Goal: Task Accomplishment & Management: Complete application form

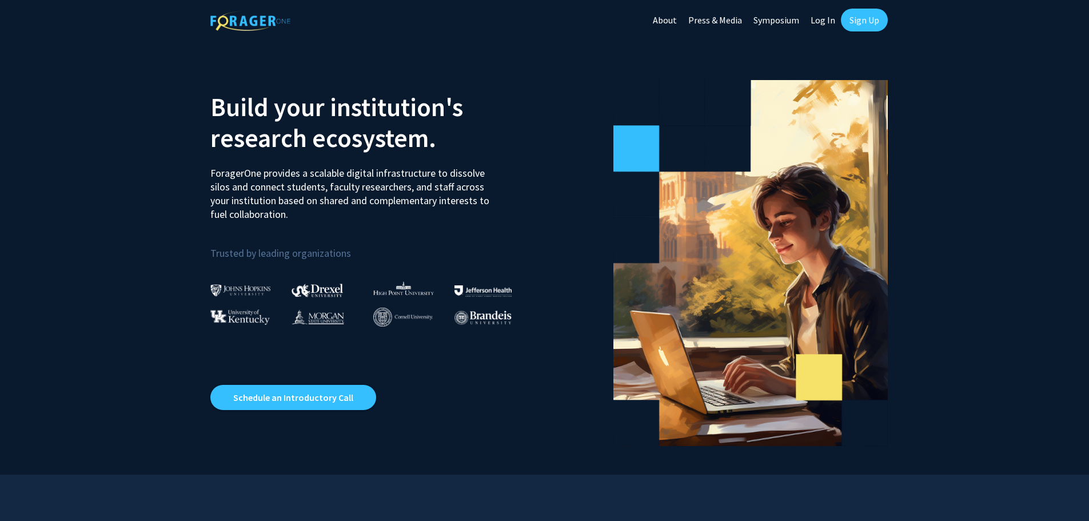
click at [863, 25] on link "Sign Up" at bounding box center [864, 20] width 47 height 23
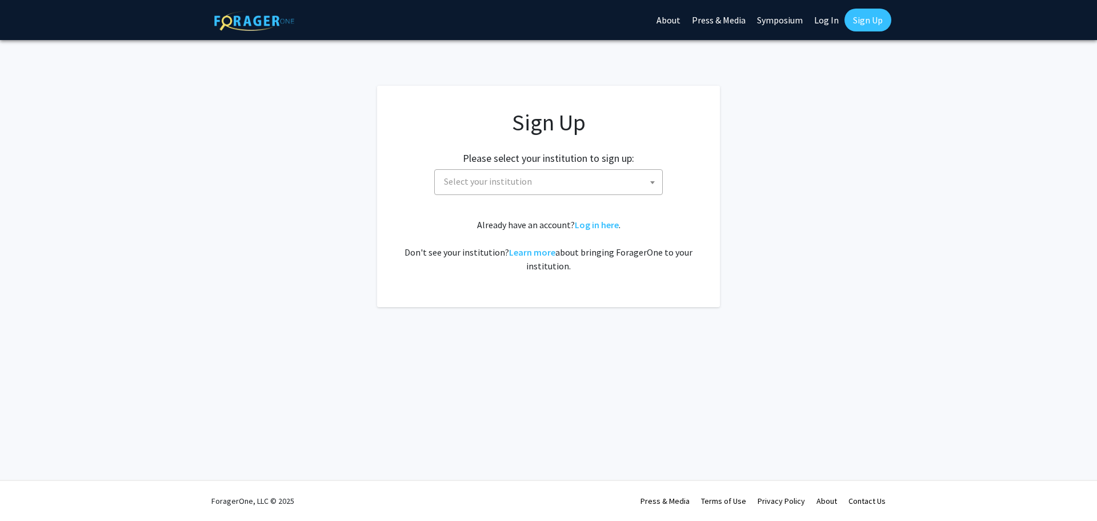
click at [593, 179] on span "Select your institution" at bounding box center [550, 181] width 223 height 23
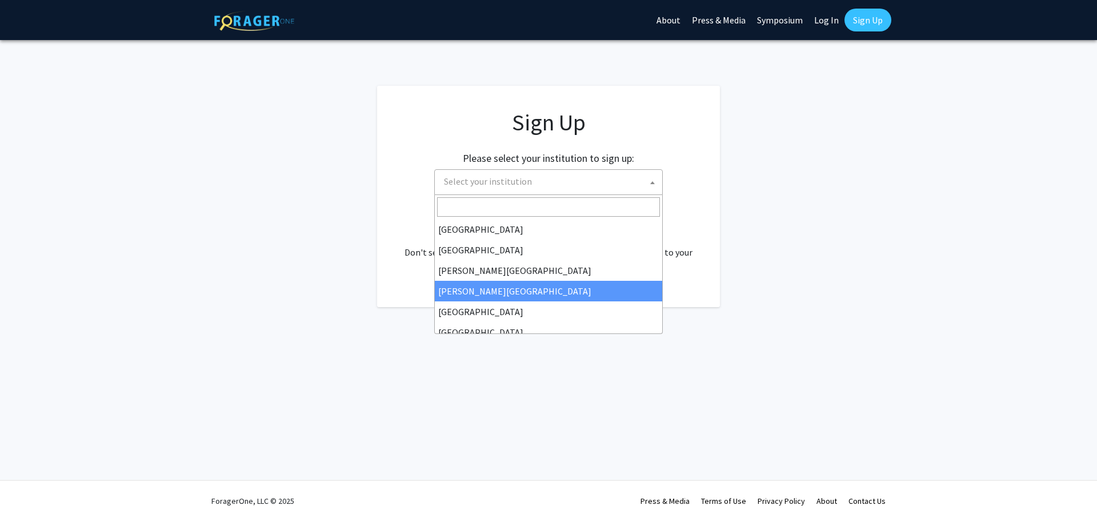
select select "27"
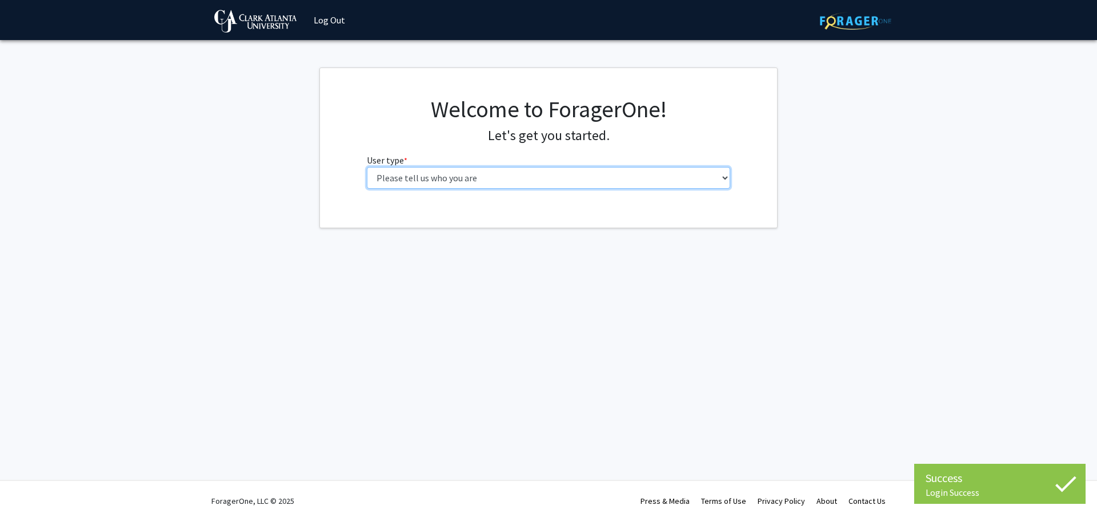
click at [499, 170] on select "Please tell us who you are Undergraduate Student Master's Student Doctoral Cand…" at bounding box center [549, 178] width 364 height 22
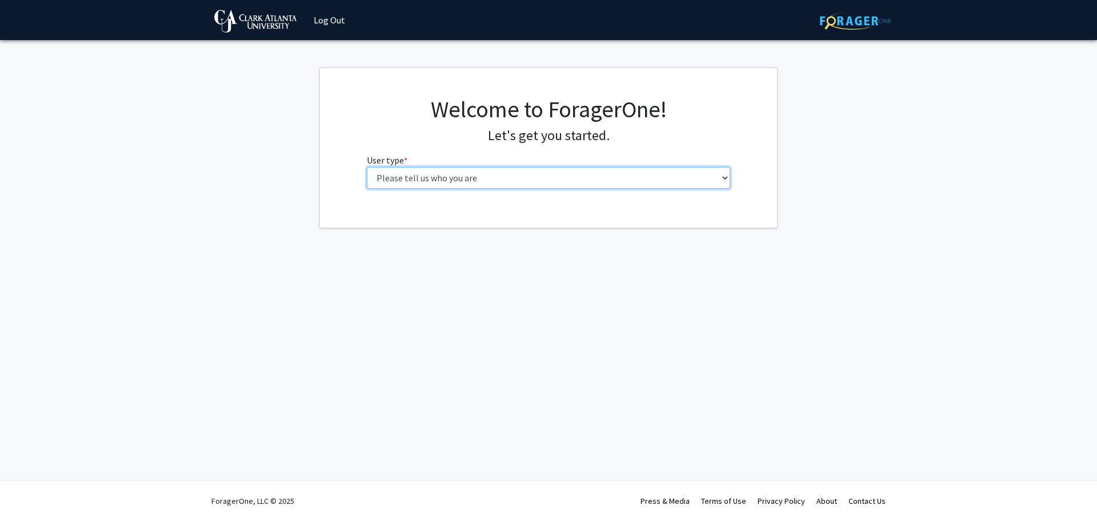
select select "6: adminAssistant"
click at [367, 167] on select "Please tell us who you are Undergraduate Student Master's Student Doctoral Cand…" at bounding box center [549, 178] width 364 height 22
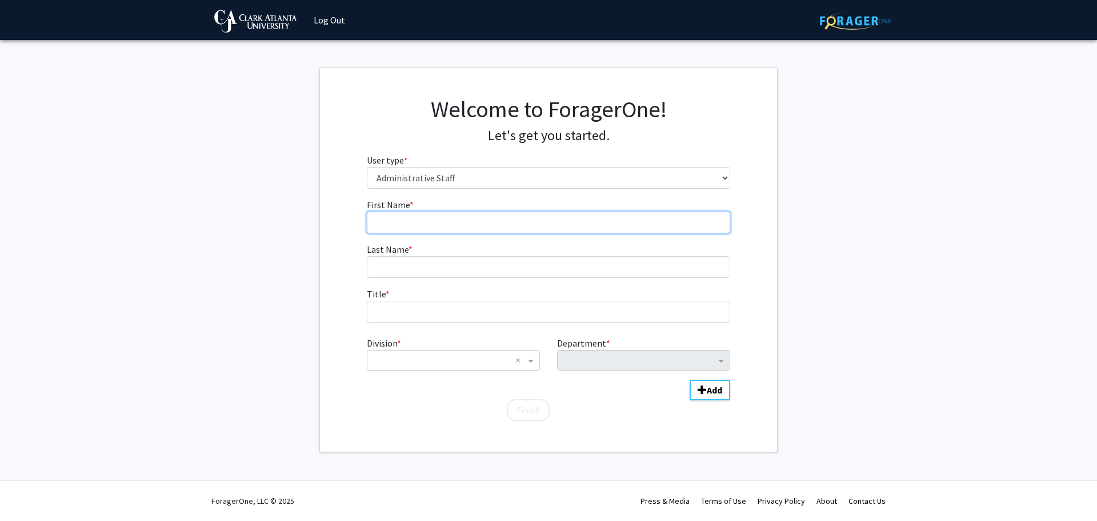
click at [445, 216] on input "First Name * required" at bounding box center [549, 222] width 364 height 22
type input "Aaron"
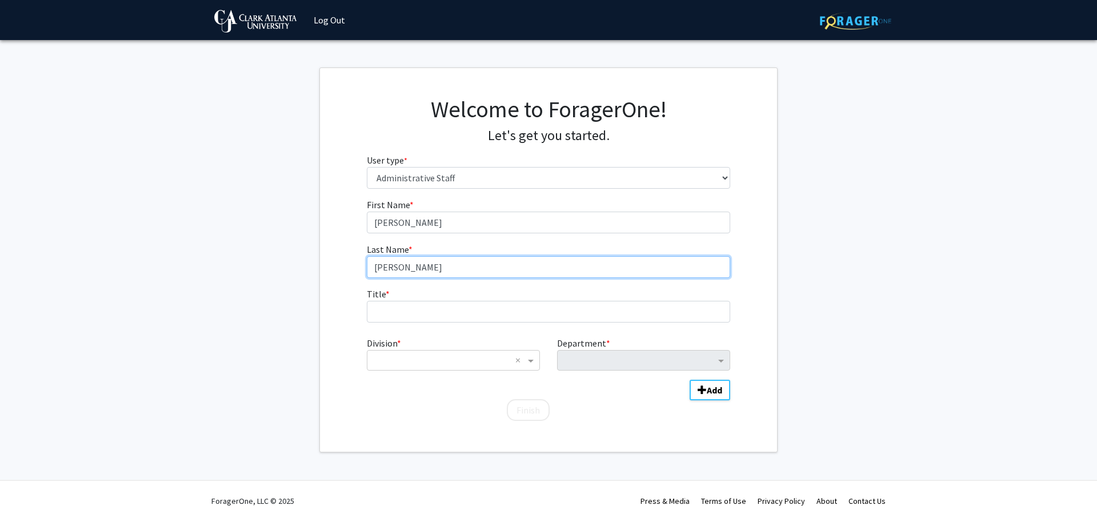
type input "Wells"
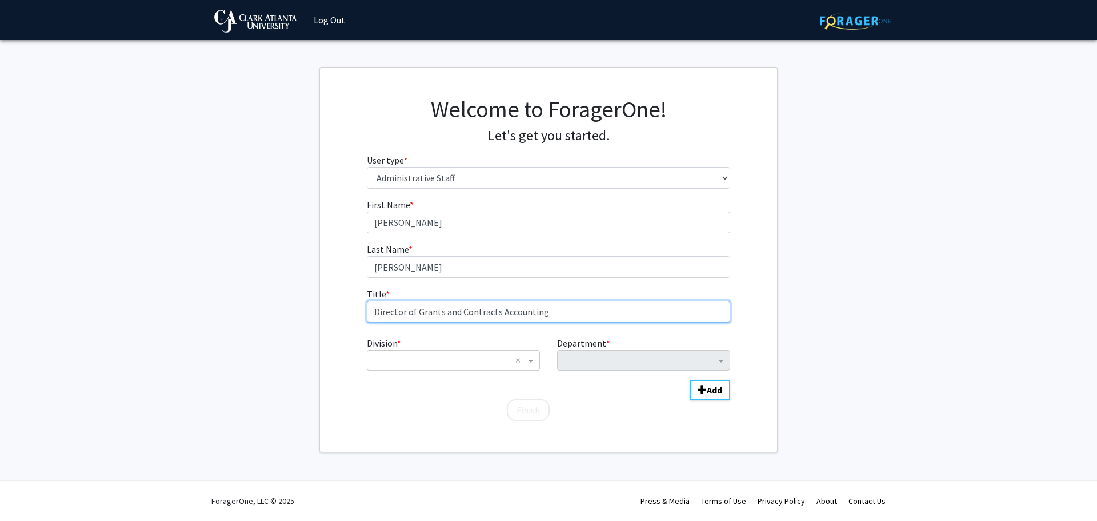
type input "Director of Grants and Contracts Accounting"
click at [446, 356] on input "Division" at bounding box center [442, 360] width 138 height 14
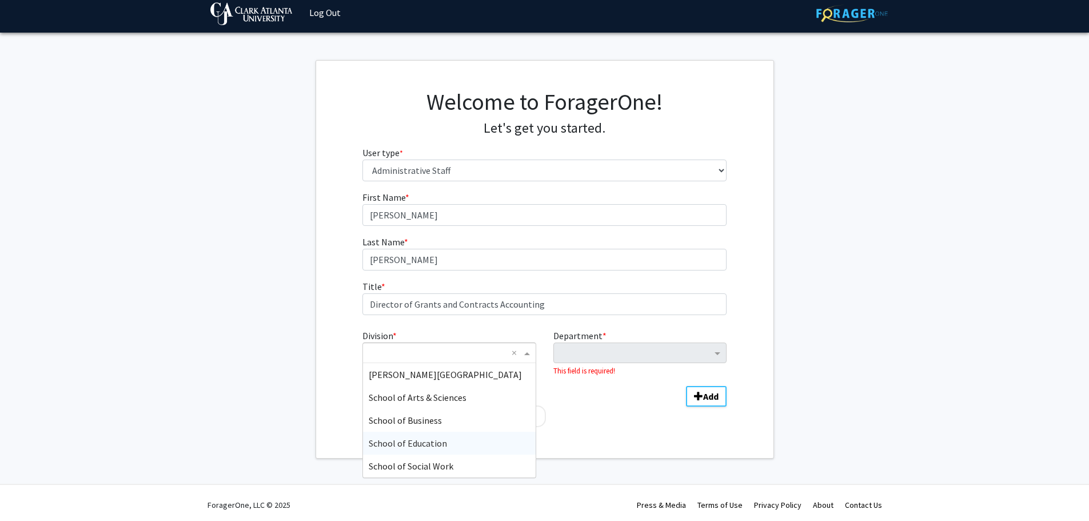
scroll to position [11, 0]
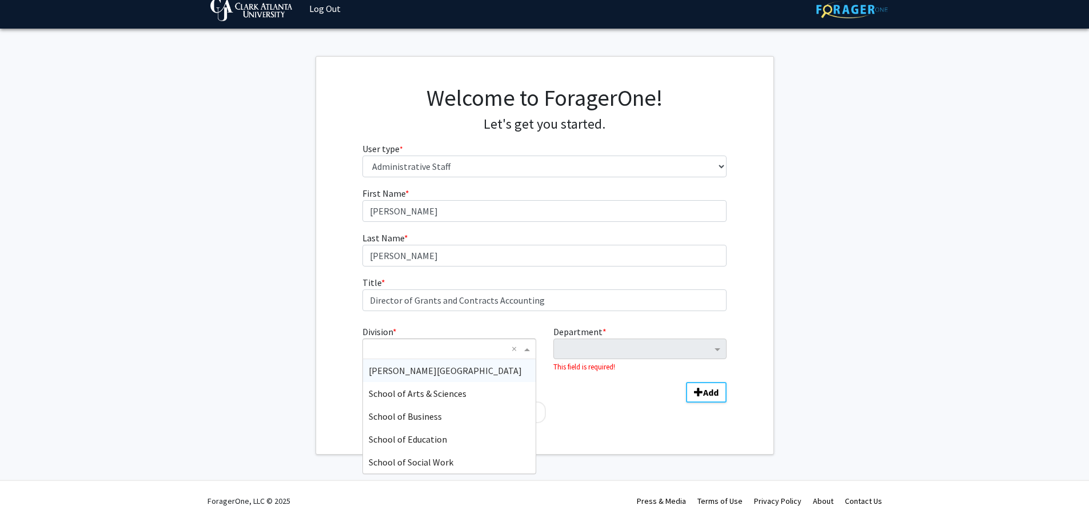
click at [423, 371] on span "[PERSON_NAME][GEOGRAPHIC_DATA]" at bounding box center [445, 370] width 153 height 11
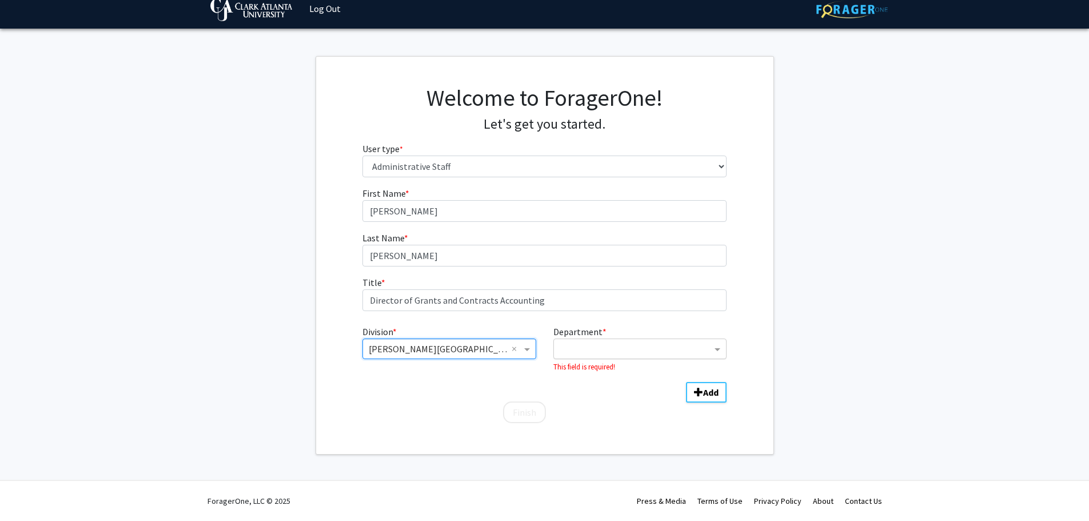
click at [594, 351] on input "Department" at bounding box center [635, 349] width 152 height 14
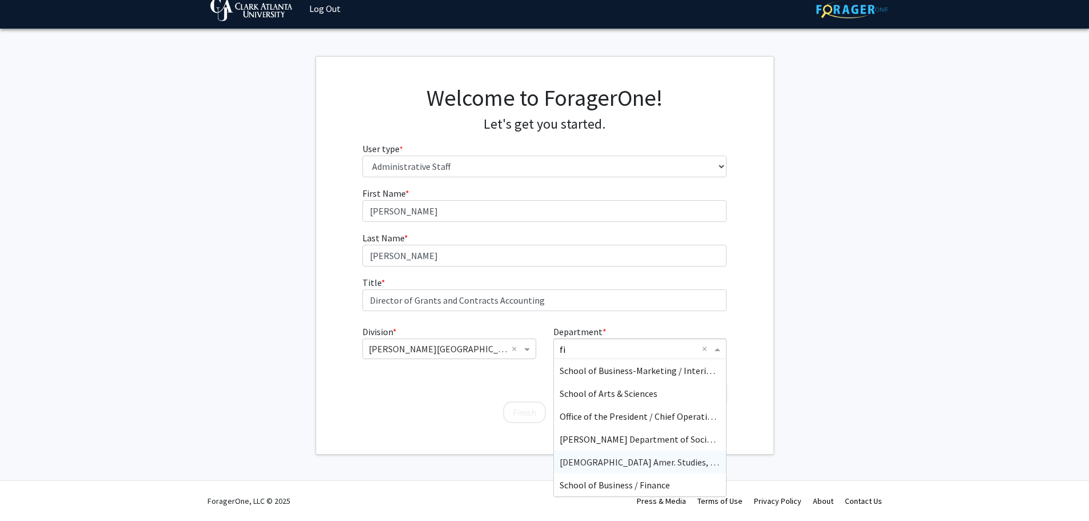
scroll to position [23, 0]
type input "fin"
click at [649, 437] on span "Financial Planning & Budget" at bounding box center [614, 438] width 111 height 11
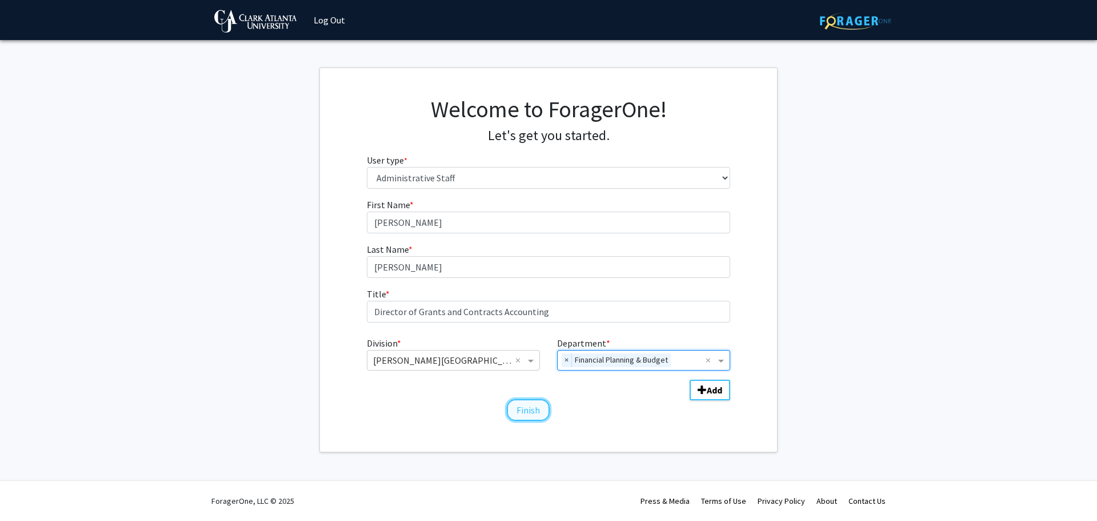
click at [539, 410] on button "Finish" at bounding box center [528, 410] width 43 height 22
